Goal: Browse casually

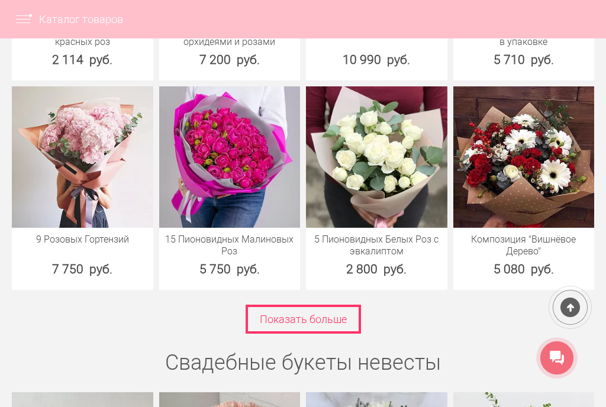
scroll to position [4124, 0]
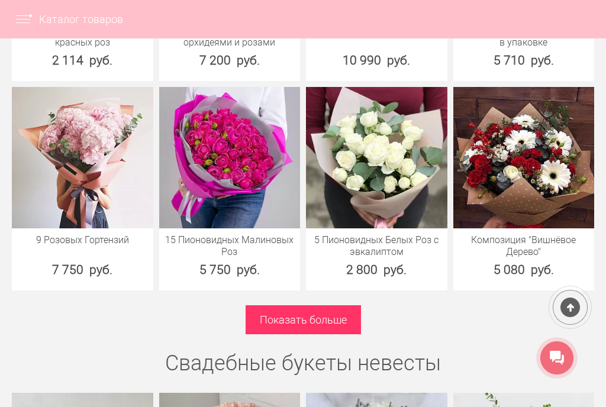
click at [323, 332] on link "Показать больше" at bounding box center [303, 319] width 115 height 29
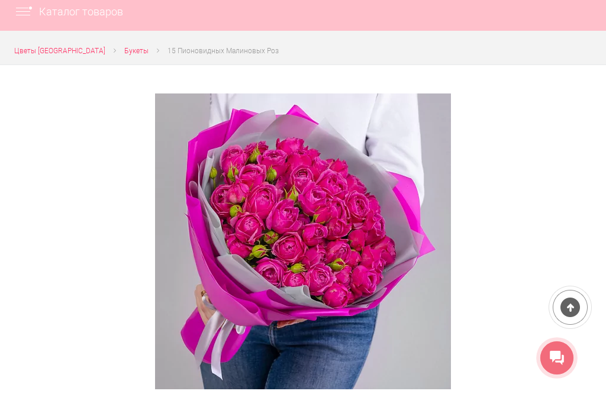
scroll to position [123, 0]
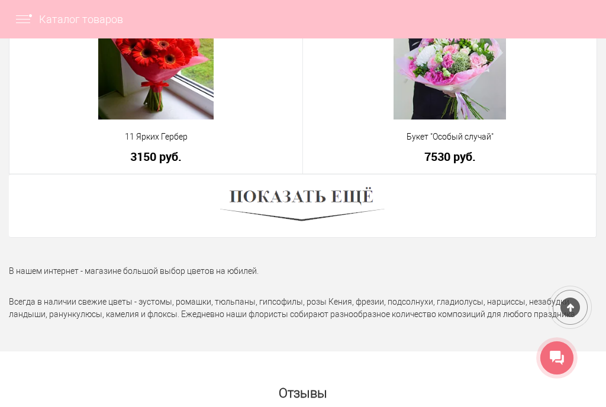
scroll to position [4397, 0]
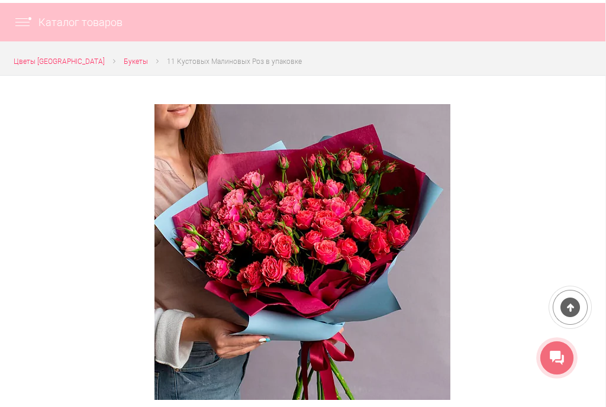
scroll to position [105, 1]
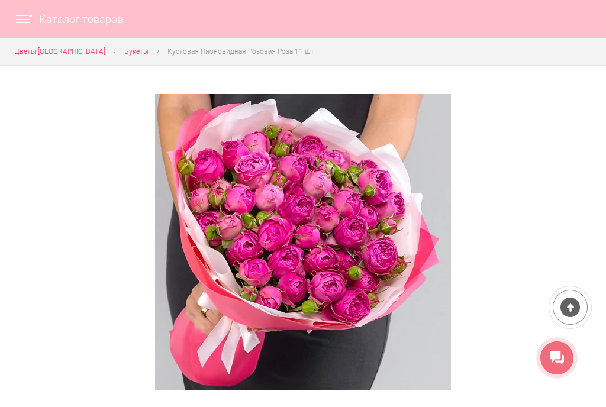
scroll to position [72, 0]
